Goal: Navigation & Orientation: Find specific page/section

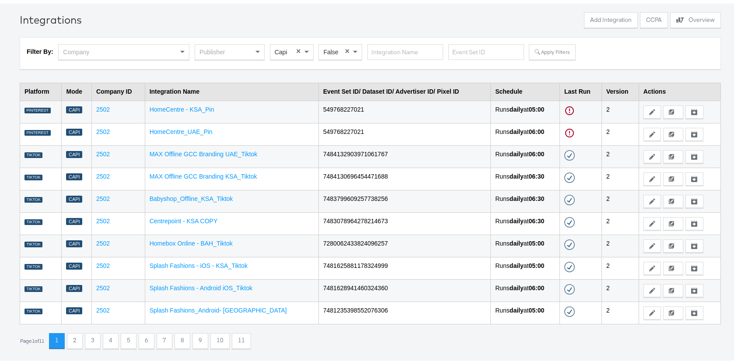
scroll to position [30, 0]
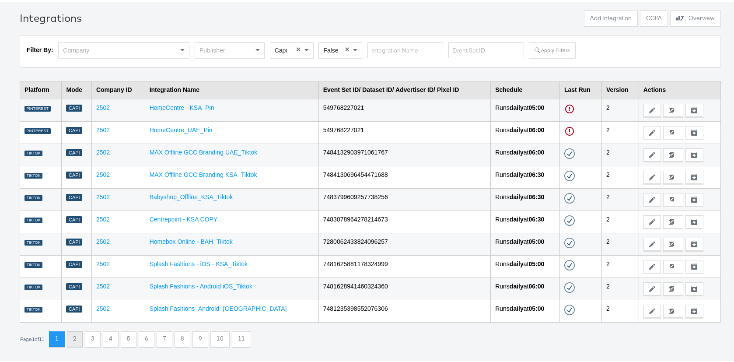
click at [80, 338] on button "2" at bounding box center [75, 337] width 16 height 16
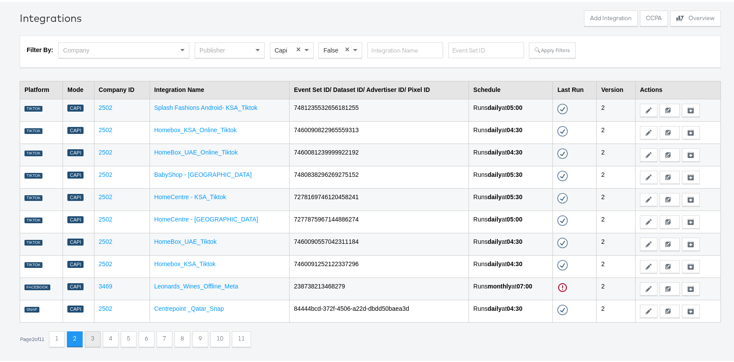
click at [96, 336] on button "3" at bounding box center [93, 337] width 16 height 16
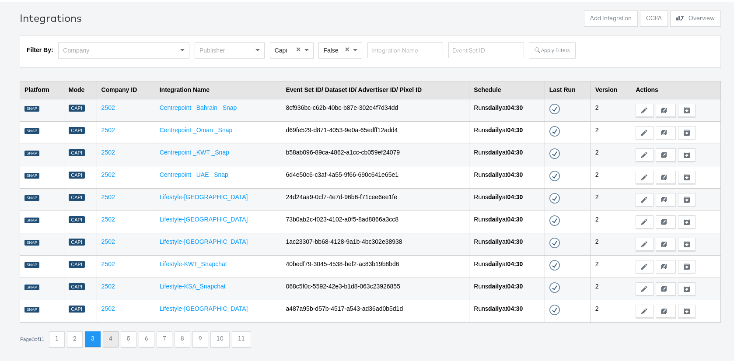
click at [113, 336] on button "4" at bounding box center [111, 337] width 16 height 16
